Goal: Check status: Check status

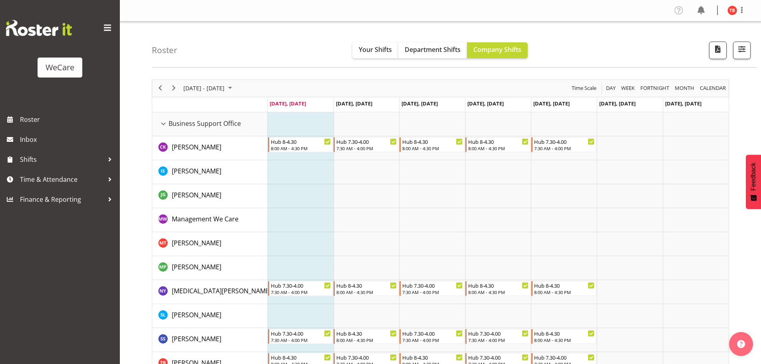
select select "location"
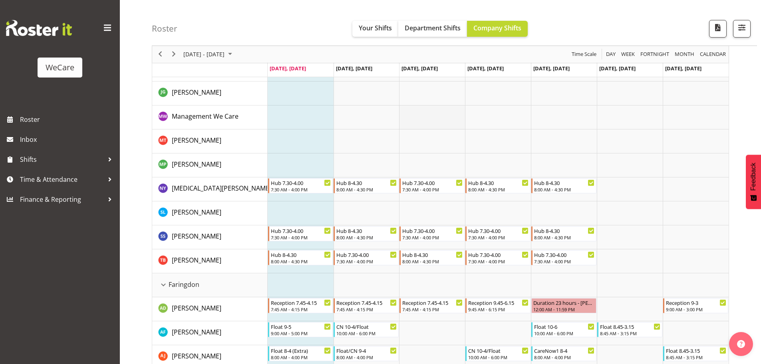
scroll to position [69, 0]
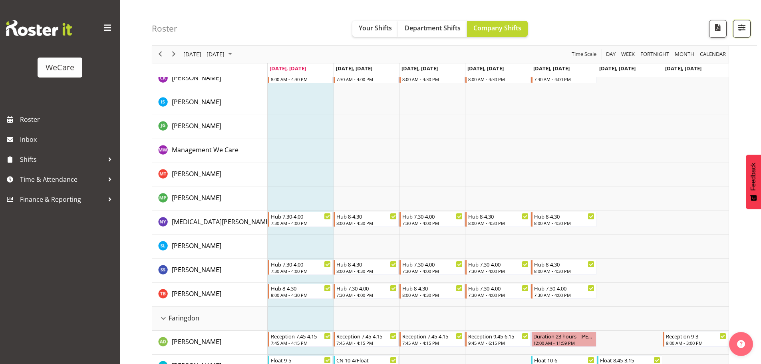
click at [737, 25] on span "button" at bounding box center [742, 27] width 10 height 10
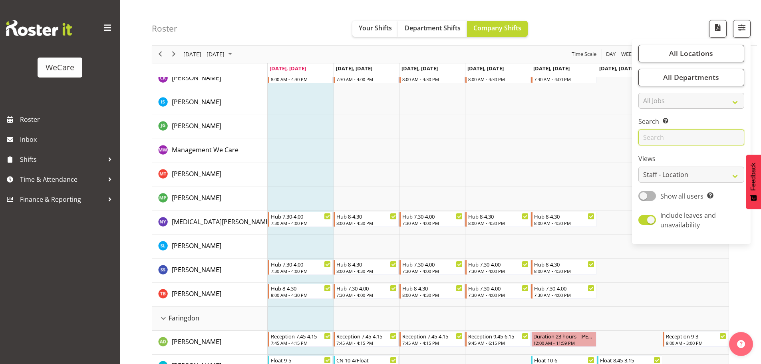
click at [670, 141] on input "text" at bounding box center [691, 138] width 106 height 16
click at [647, 142] on input "text" at bounding box center [691, 138] width 106 height 16
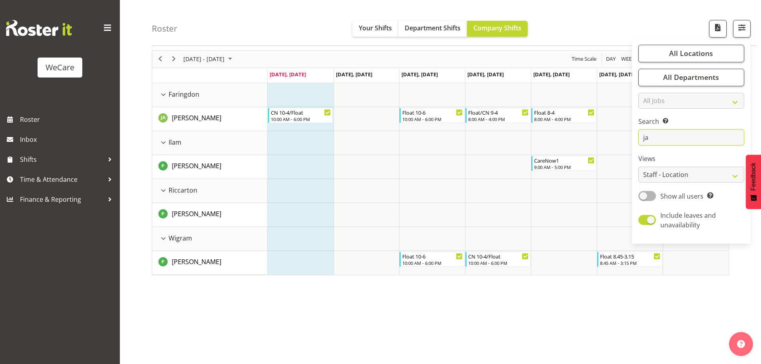
scroll to position [29, 0]
type input "j"
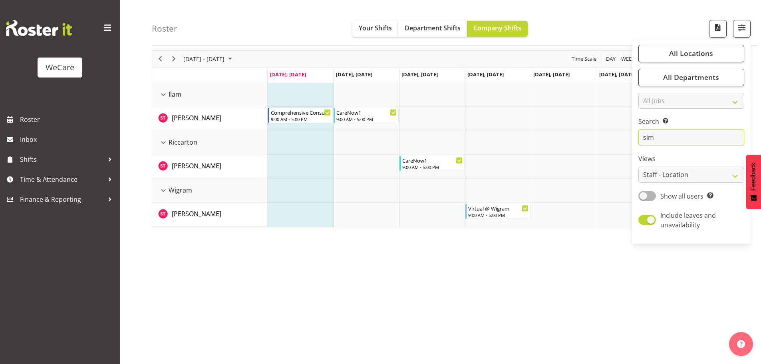
click at [670, 141] on input "sim" at bounding box center [691, 138] width 106 height 16
type input "s"
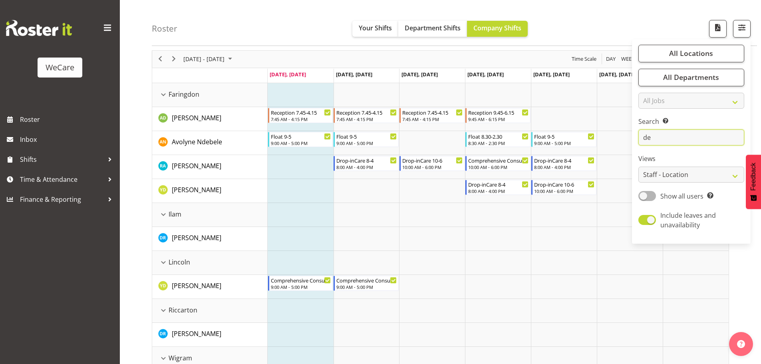
scroll to position [66, 0]
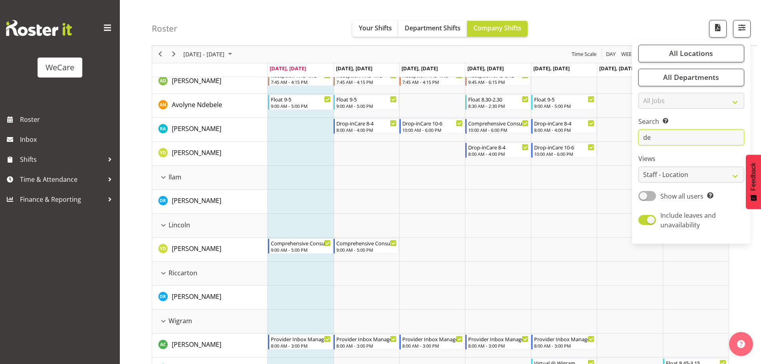
type input "d"
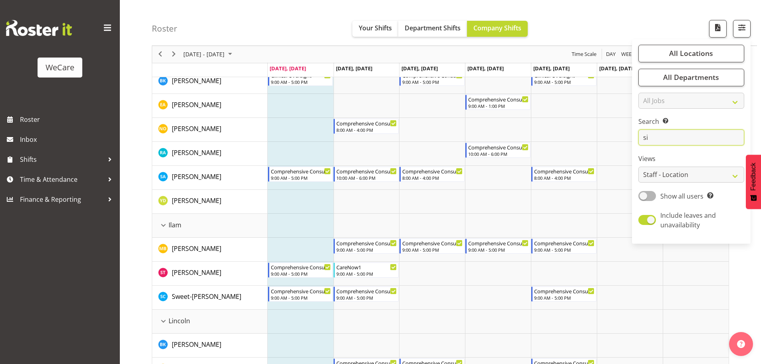
type input "sim"
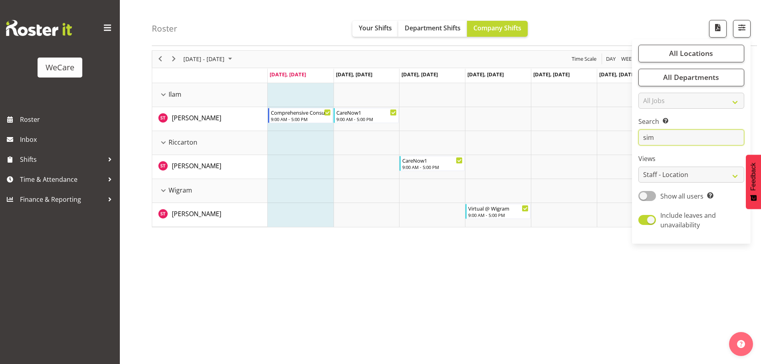
scroll to position [29, 0]
click at [563, 127] on td "Timeline Week of September 29, 2025" at bounding box center [564, 119] width 66 height 24
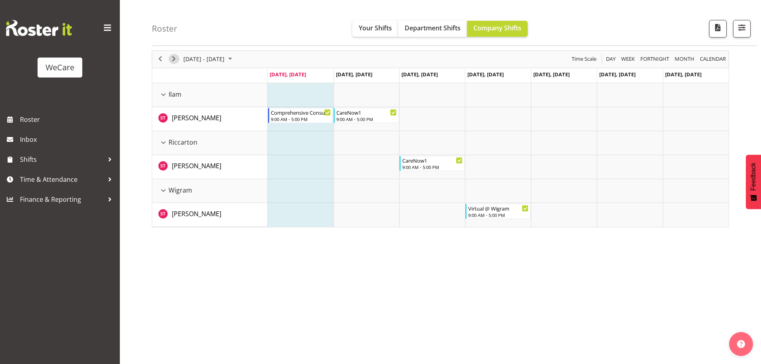
click at [171, 56] on span "Next" at bounding box center [174, 59] width 10 height 10
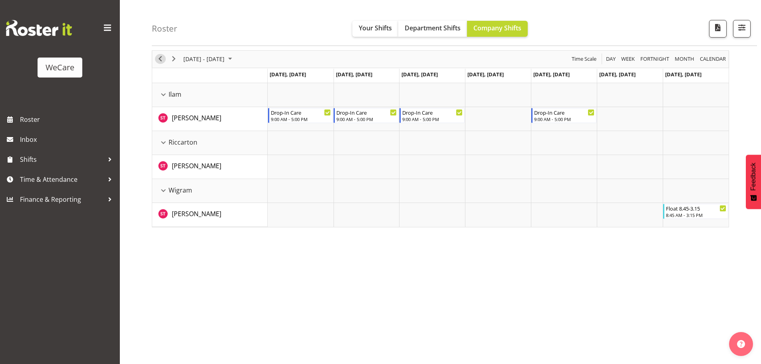
click at [160, 60] on span "Previous" at bounding box center [160, 59] width 10 height 10
